Goal: Browse casually

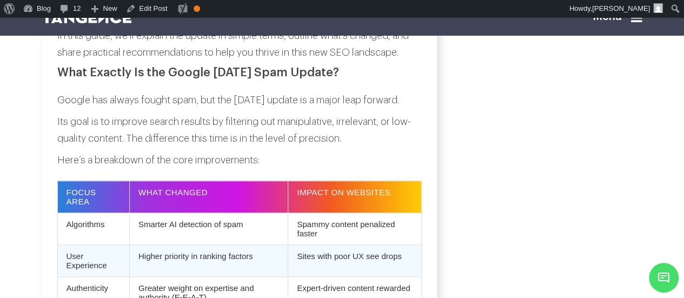
scroll to position [648, 0]
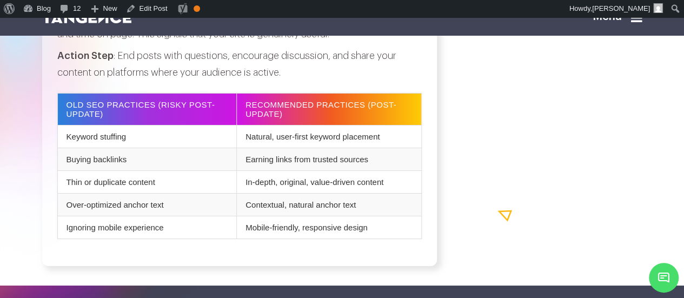
scroll to position [1908, 0]
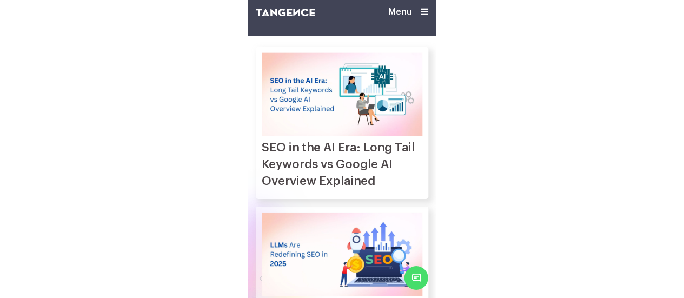
scroll to position [2886, 0]
